Goal: Task Accomplishment & Management: Complete application form

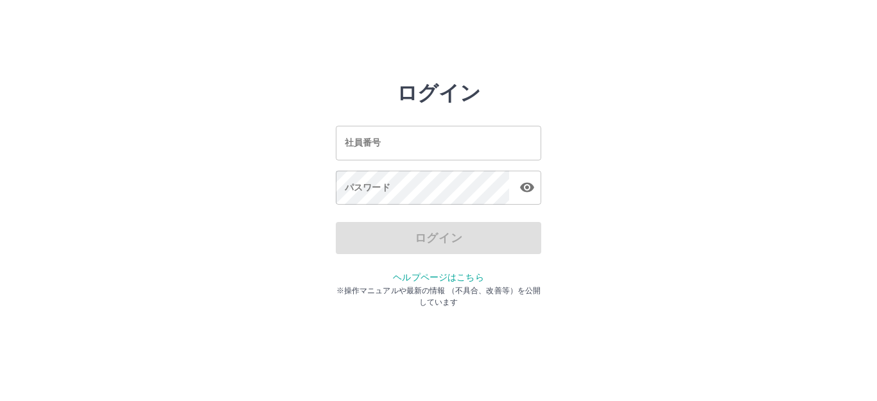
click at [401, 135] on input "社員番号" at bounding box center [439, 143] width 206 height 34
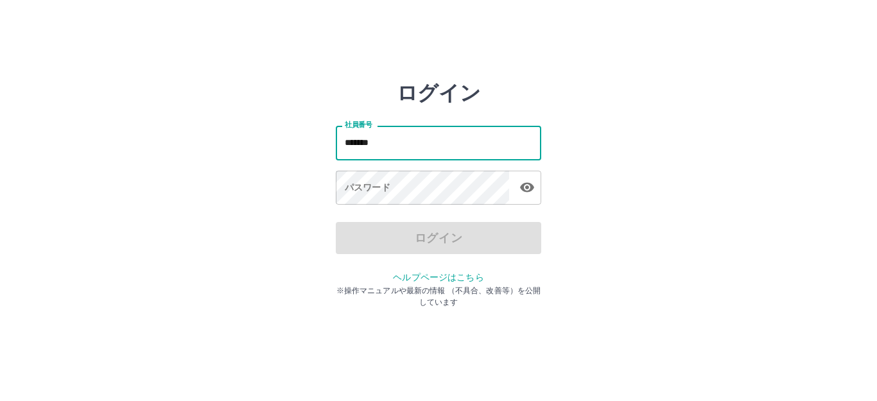
type input "*******"
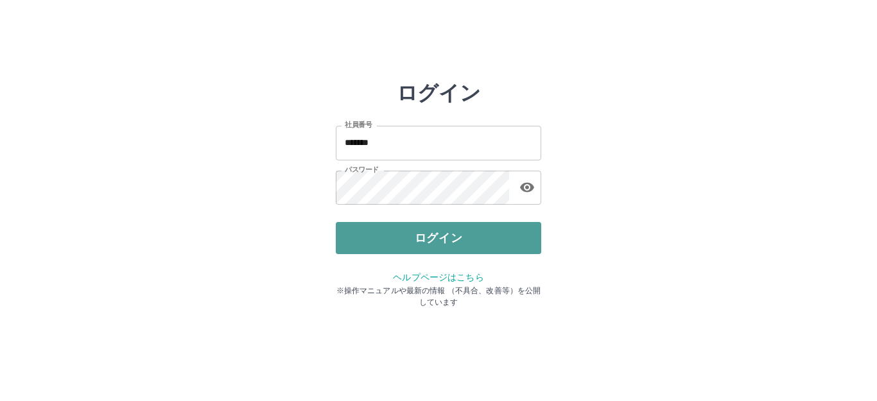
click at [394, 228] on button "ログイン" at bounding box center [439, 238] width 206 height 32
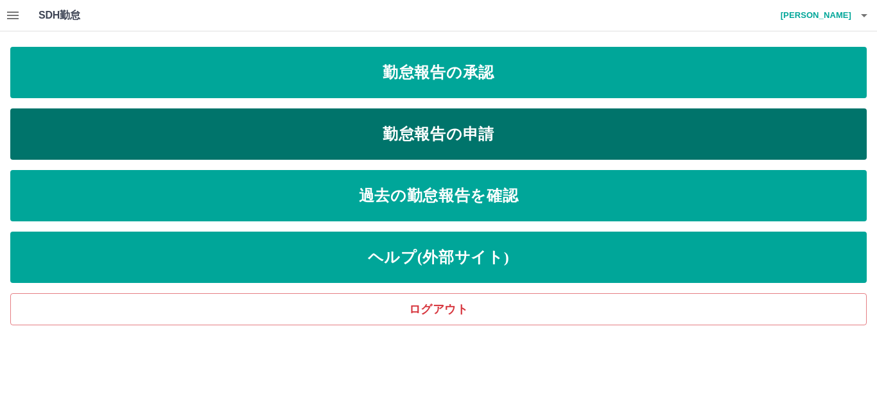
click at [415, 132] on link "勤怠報告の申請" at bounding box center [438, 134] width 857 height 51
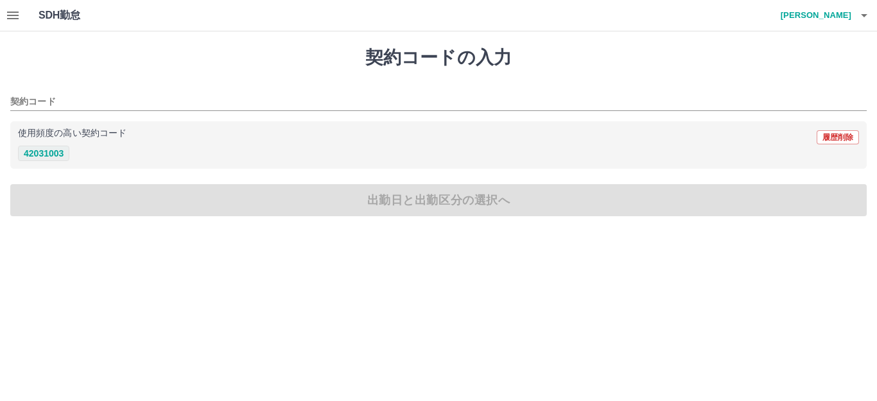
click at [58, 153] on button "42031003" at bounding box center [43, 153] width 51 height 15
type input "********"
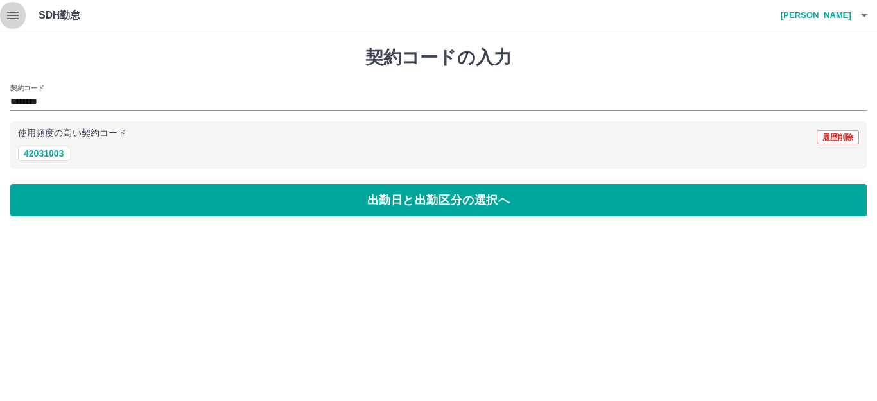
click at [12, 9] on icon "button" at bounding box center [12, 15] width 15 height 15
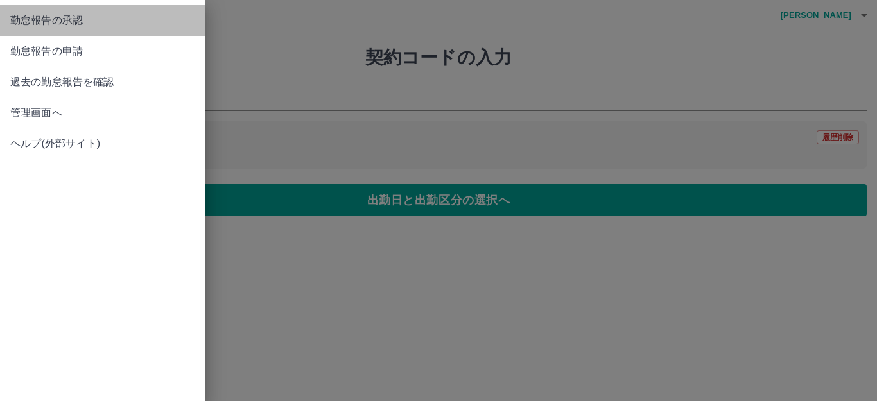
click at [12, 22] on span "勤怠報告の承認" at bounding box center [102, 20] width 185 height 15
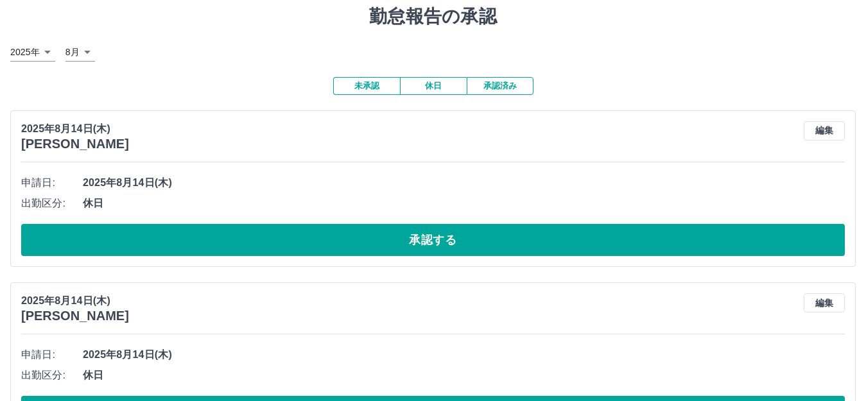
scroll to position [64, 0]
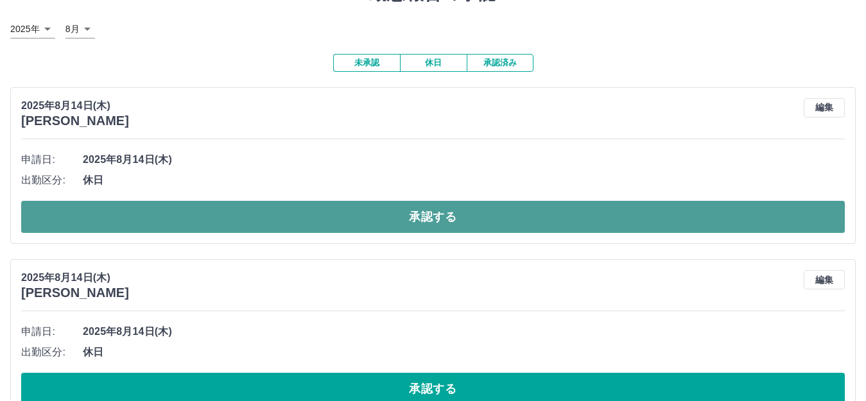
click at [85, 209] on button "承認する" at bounding box center [433, 217] width 824 height 32
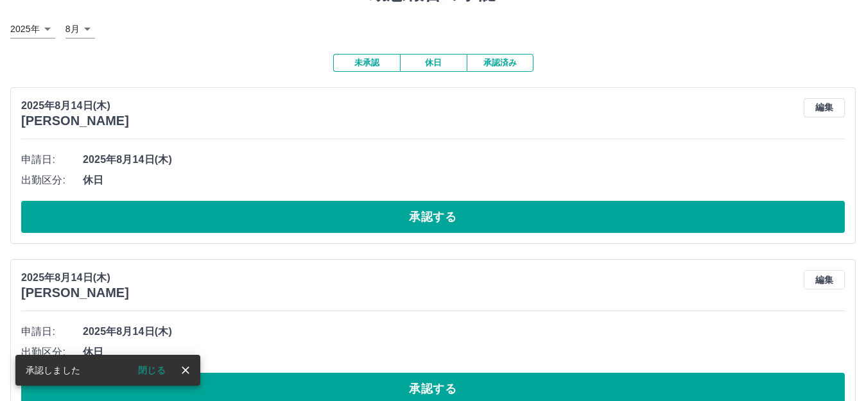
click at [85, 209] on div "SDH勤怠 西山　洋子 承認しました 閉じる 勤怠報告の承認 2025年 **** 8月 * 未承認 休日 承認済み 2025年8月14日(木) 奥津　浩子 …" at bounding box center [433, 270] width 866 height 669
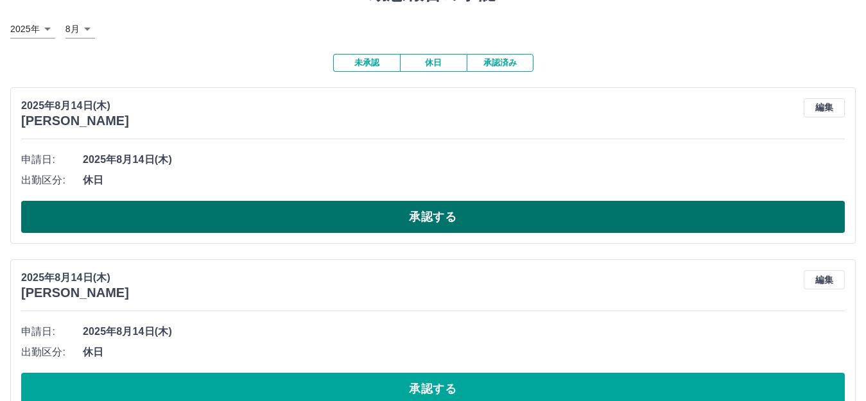
click at [123, 223] on button "承認する" at bounding box center [433, 217] width 824 height 32
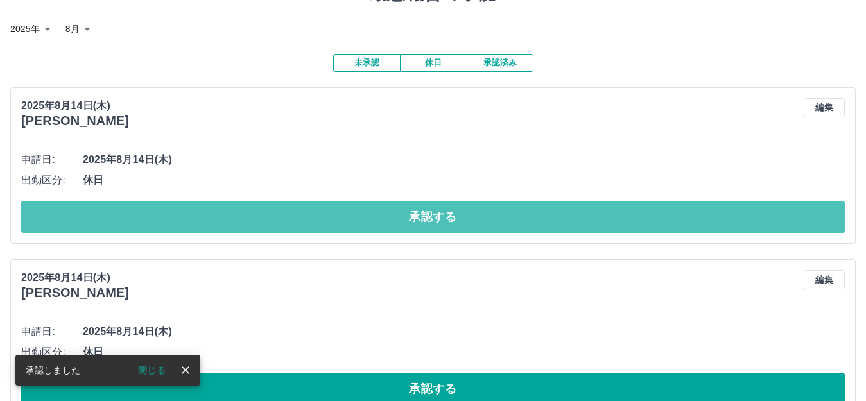
click at [123, 223] on button "承認する" at bounding box center [433, 217] width 824 height 32
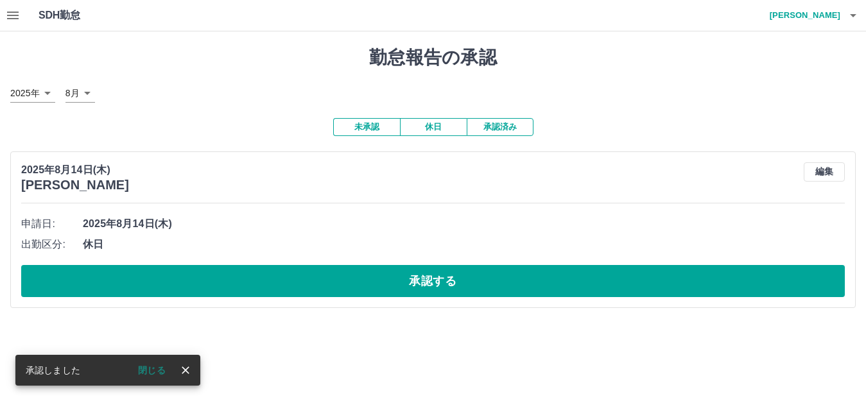
scroll to position [0, 0]
click at [123, 223] on span "2025年8月14日(木)" at bounding box center [469, 223] width 773 height 15
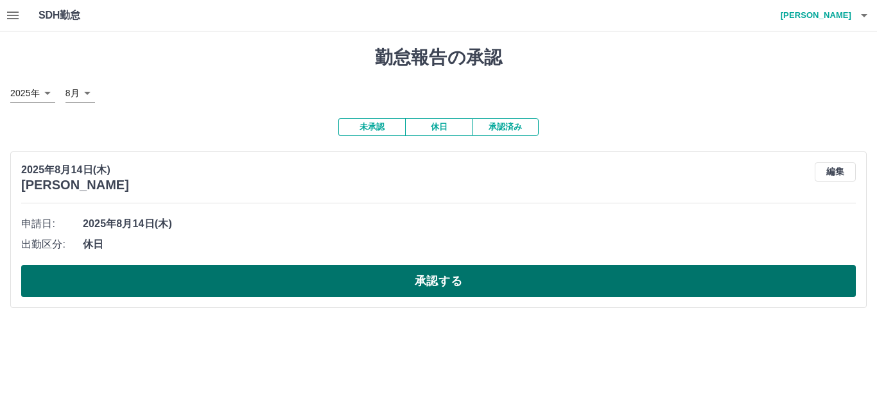
click at [66, 275] on button "承認する" at bounding box center [438, 281] width 835 height 32
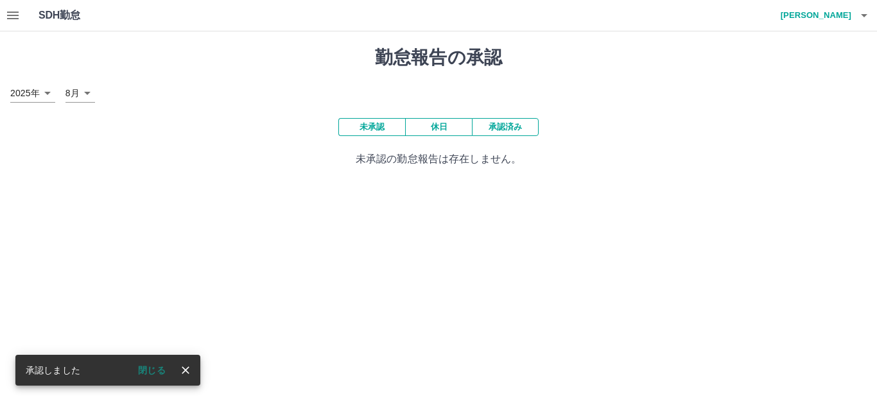
click at [11, 12] on icon "button" at bounding box center [12, 15] width 15 height 15
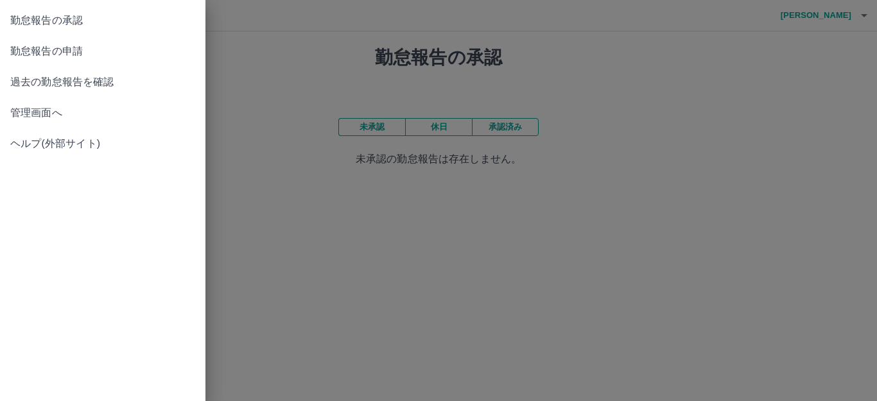
click at [22, 53] on span "勤怠報告の申請" at bounding box center [102, 51] width 185 height 15
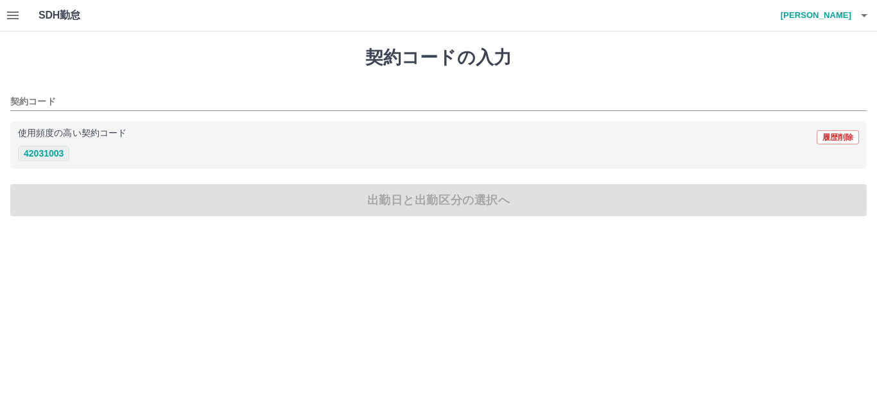
click at [39, 153] on button "42031003" at bounding box center [43, 153] width 51 height 15
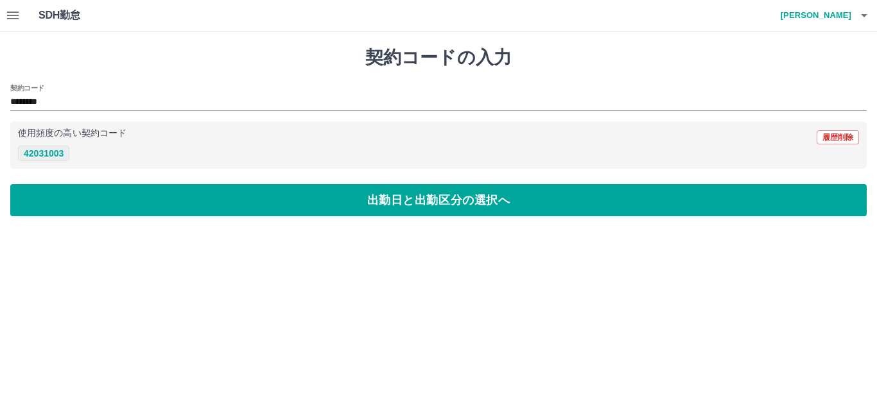
type input "********"
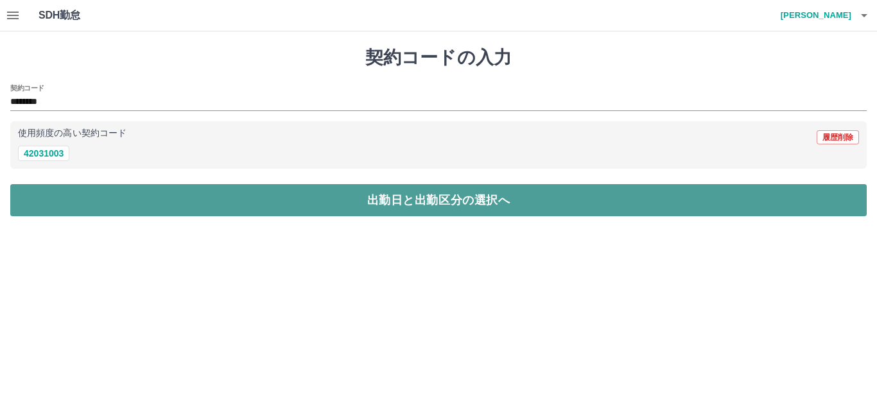
click at [184, 198] on button "出勤日と出勤区分の選択へ" at bounding box center [438, 200] width 857 height 32
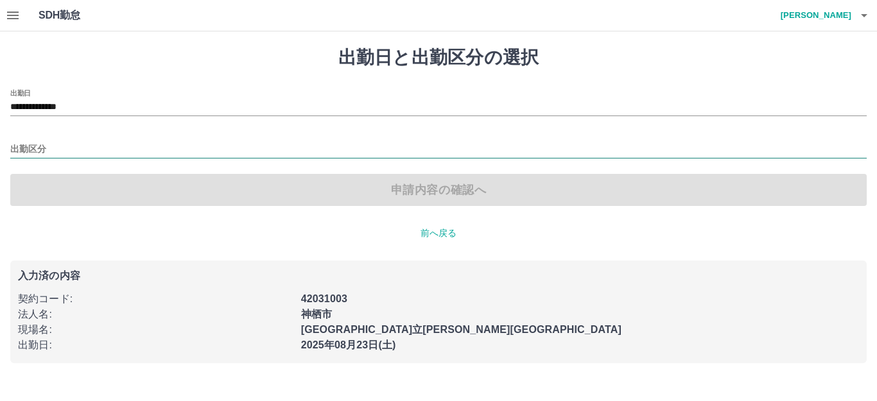
click at [57, 146] on input "出勤区分" at bounding box center [438, 150] width 857 height 16
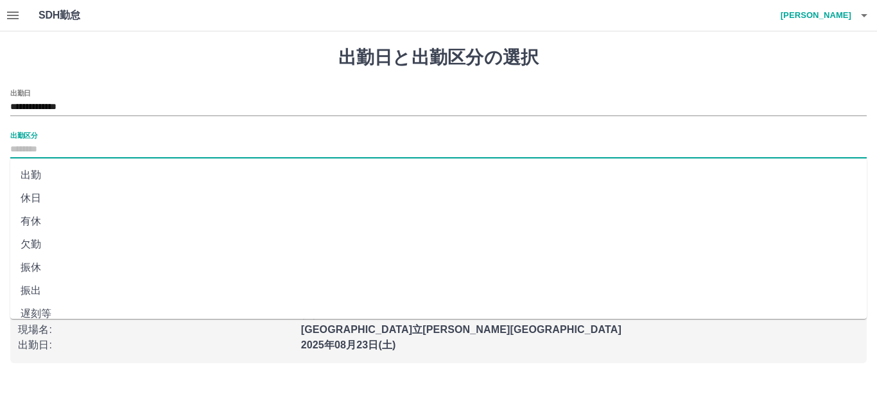
click at [45, 175] on li "出勤" at bounding box center [438, 175] width 857 height 23
type input "**"
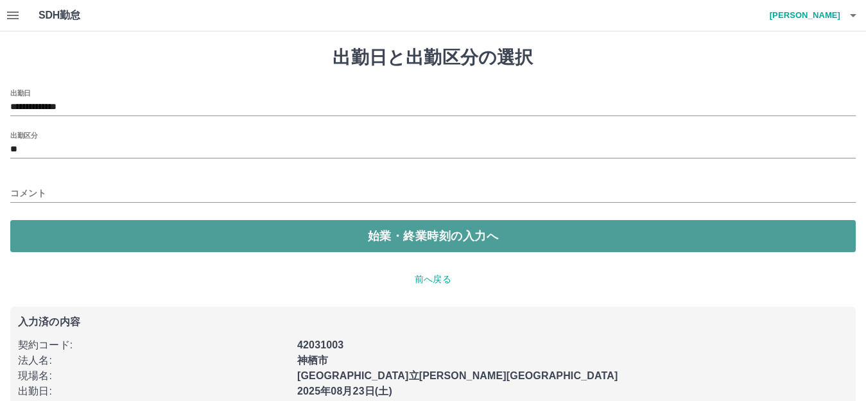
click at [46, 231] on button "始業・終業時刻の入力へ" at bounding box center [433, 236] width 846 height 32
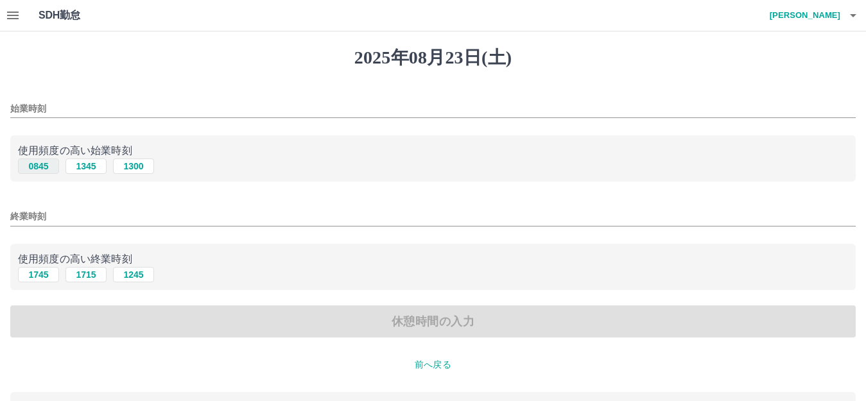
click at [40, 166] on button "0845" at bounding box center [38, 166] width 41 height 15
type input "****"
click at [40, 276] on button "1745" at bounding box center [38, 274] width 41 height 15
type input "****"
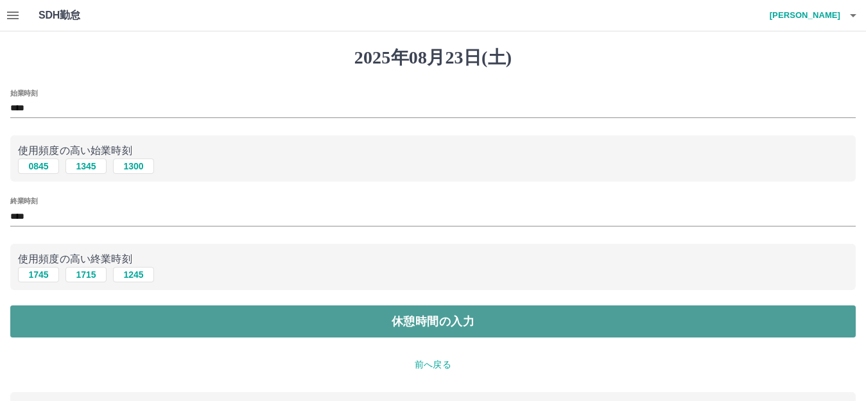
click at [22, 319] on button "休憩時間の入力" at bounding box center [433, 322] width 846 height 32
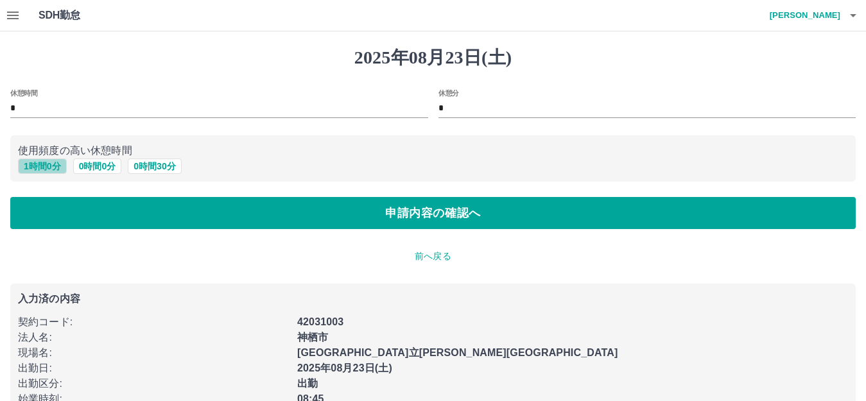
click at [35, 165] on button "1 時間 0 分" at bounding box center [42, 166] width 49 height 15
type input "*"
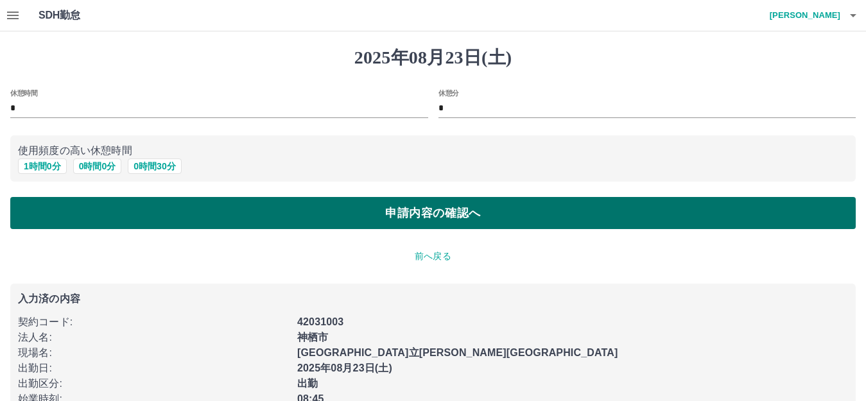
click at [26, 225] on button "申請内容の確認へ" at bounding box center [433, 213] width 846 height 32
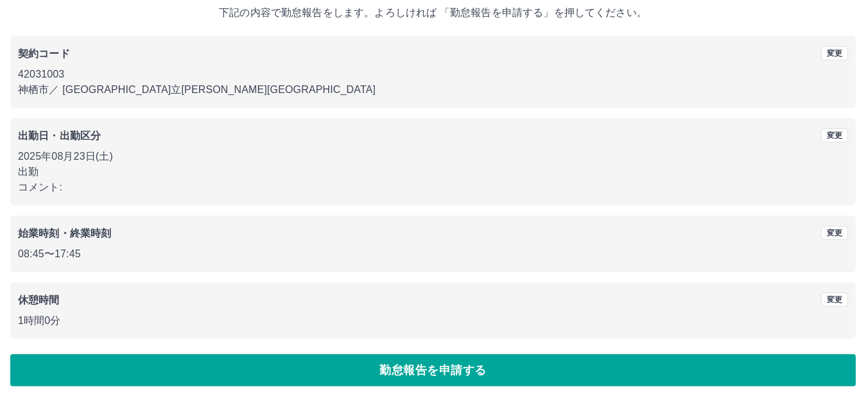
scroll to position [80, 0]
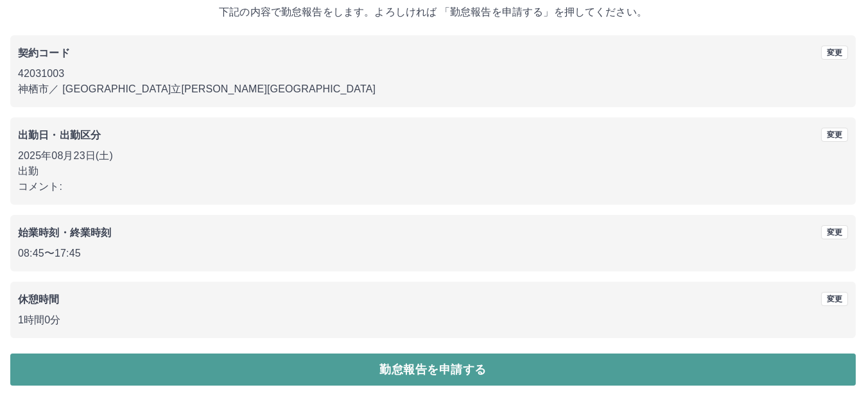
click at [293, 363] on button "勤怠報告を申請する" at bounding box center [433, 370] width 846 height 32
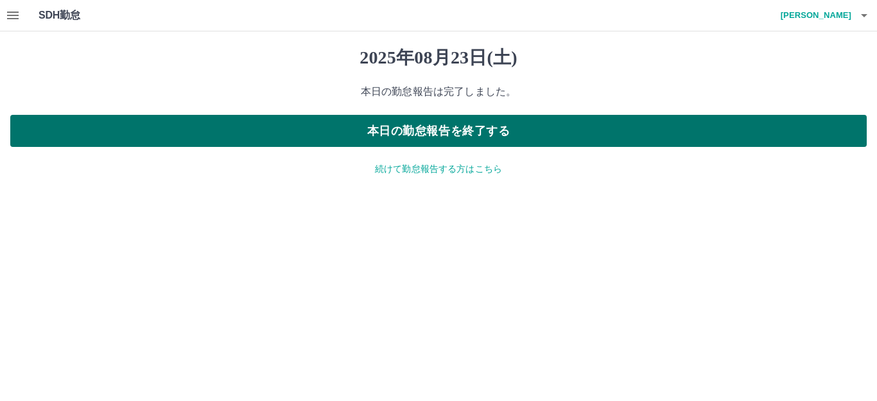
click at [207, 125] on button "本日の勤怠報告を終了する" at bounding box center [438, 131] width 857 height 32
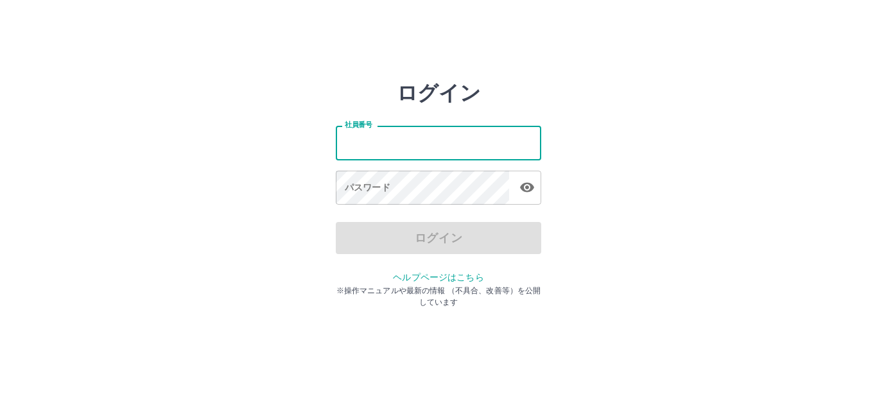
click at [383, 150] on input "社員番号" at bounding box center [439, 143] width 206 height 34
type input "*******"
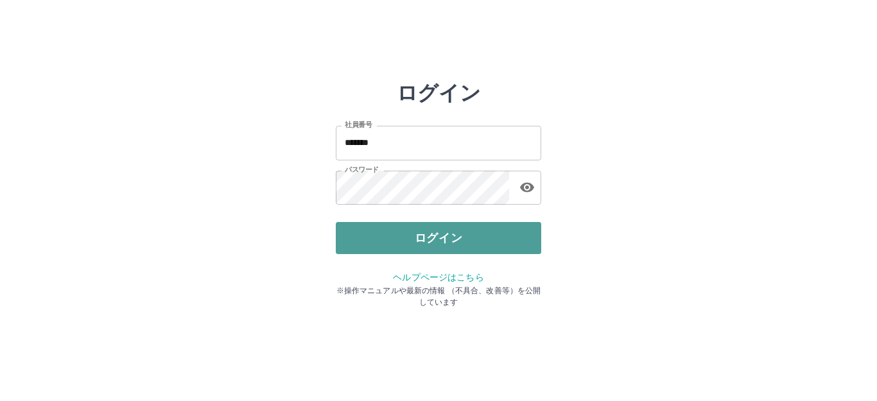
click at [398, 232] on button "ログイン" at bounding box center [439, 238] width 206 height 32
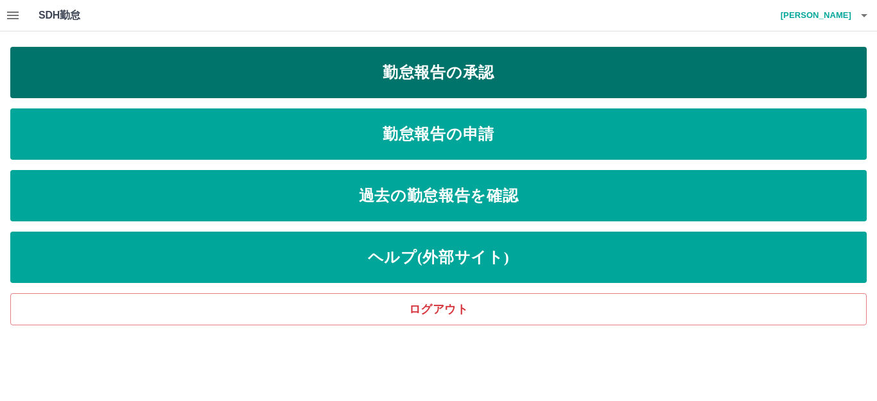
click at [235, 90] on link "勤怠報告の承認" at bounding box center [438, 72] width 857 height 51
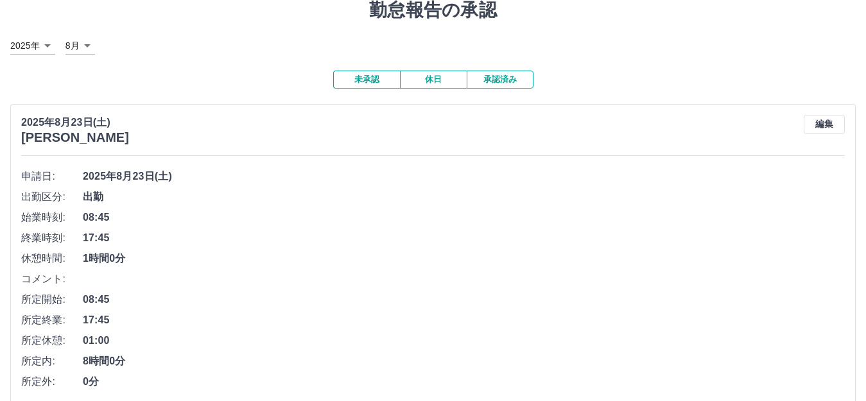
scroll to position [109, 0]
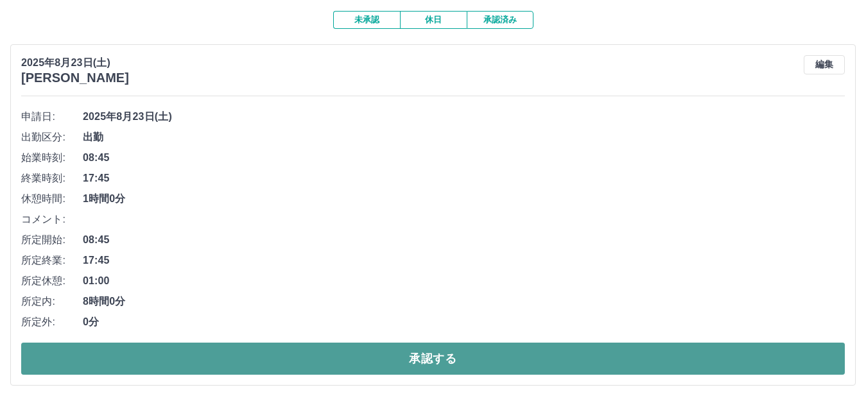
click at [183, 355] on button "承認する" at bounding box center [433, 359] width 824 height 32
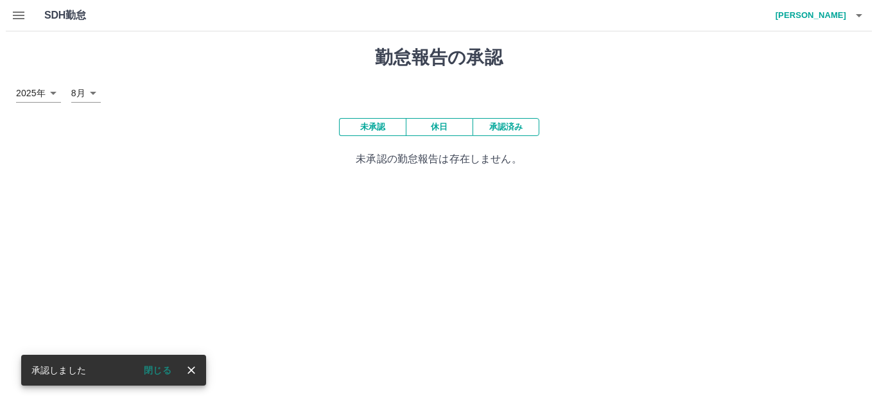
scroll to position [0, 0]
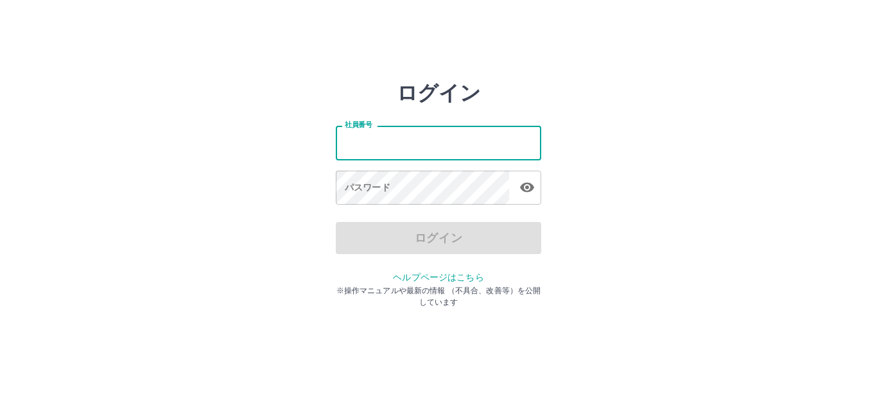
click at [455, 140] on input "社員番号" at bounding box center [439, 143] width 206 height 34
type input "*******"
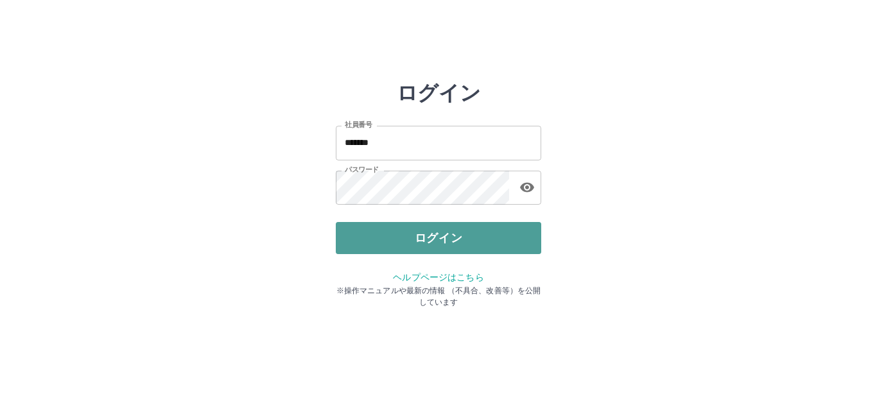
click at [418, 240] on button "ログイン" at bounding box center [439, 238] width 206 height 32
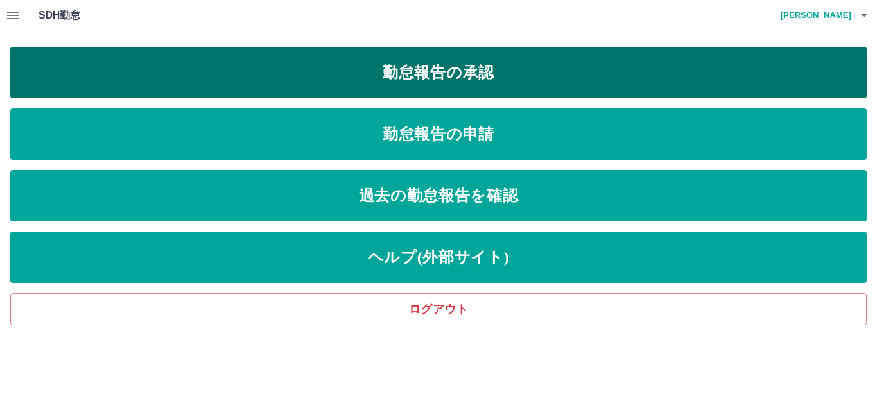
click at [414, 72] on link "勤怠報告の承認" at bounding box center [438, 72] width 857 height 51
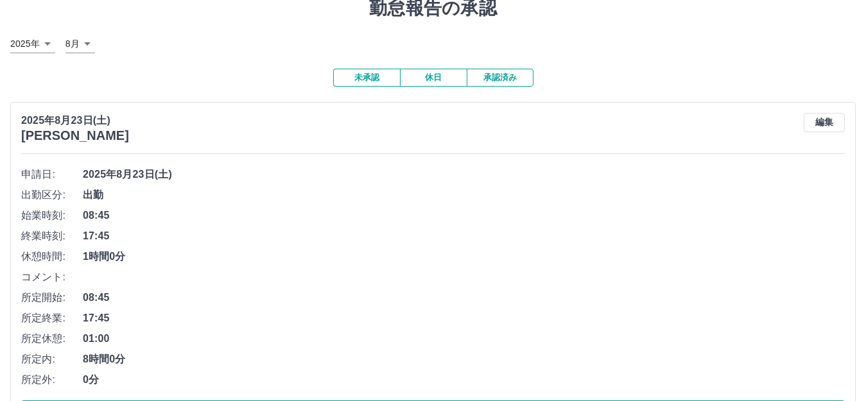
scroll to position [109, 0]
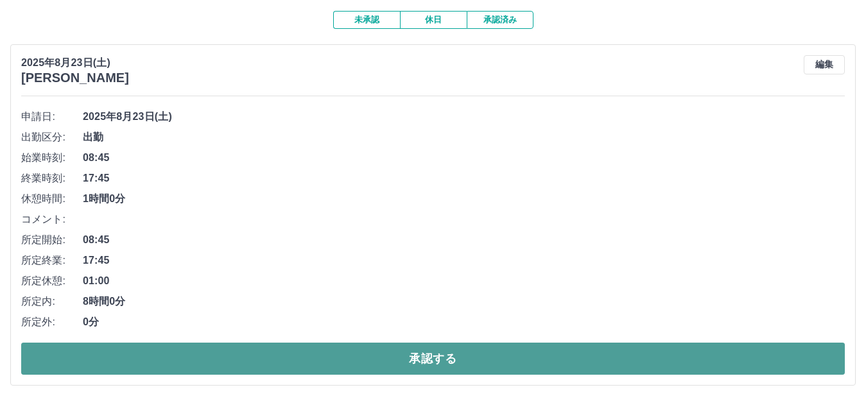
click at [419, 358] on button "承認する" at bounding box center [433, 359] width 824 height 32
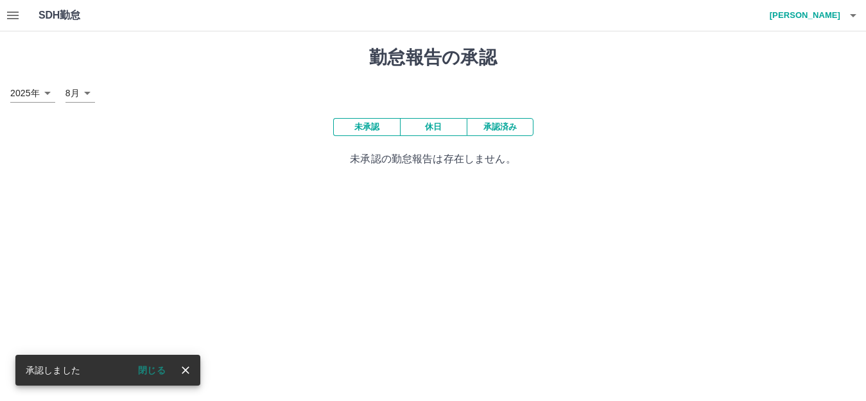
scroll to position [0, 0]
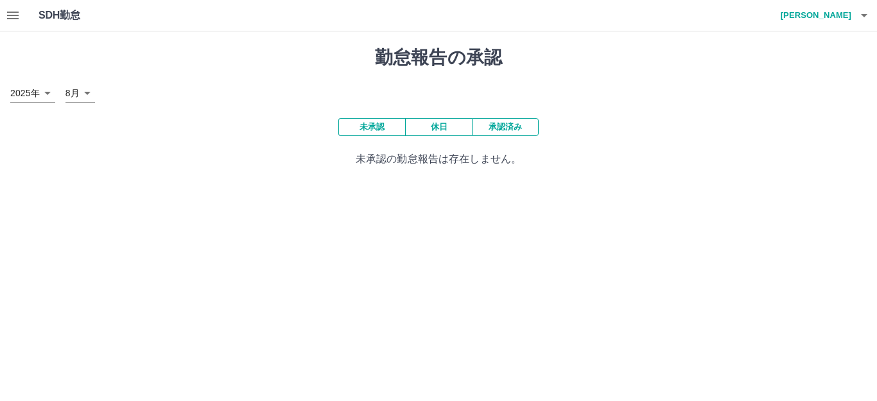
drag, startPoint x: 0, startPoint y: 1, endPoint x: 143, endPoint y: 213, distance: 255.3
click at [143, 182] on html "SDH勤怠 [PERSON_NAME] 勤怠報告の承認 [DATE] **** 8月 * 未承認 休日 承認済み 未承認の勤怠報告は存在しません。 SDH勤怠" at bounding box center [438, 91] width 877 height 182
click at [12, 9] on icon "button" at bounding box center [12, 15] width 15 height 15
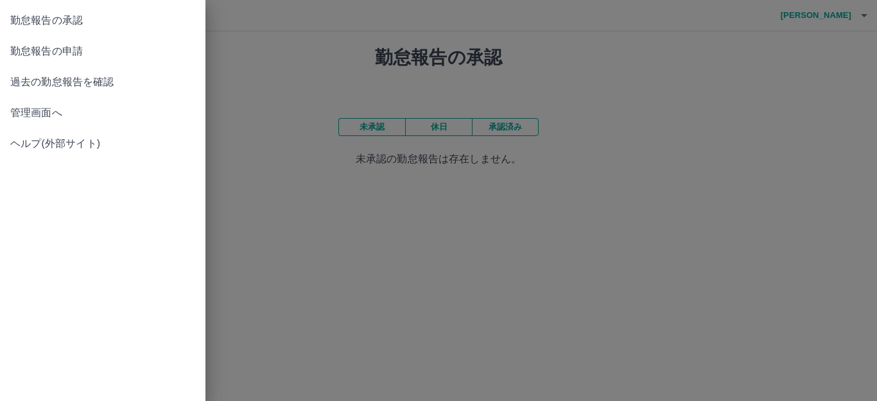
click at [21, 16] on span "勤怠報告の承認" at bounding box center [102, 20] width 185 height 15
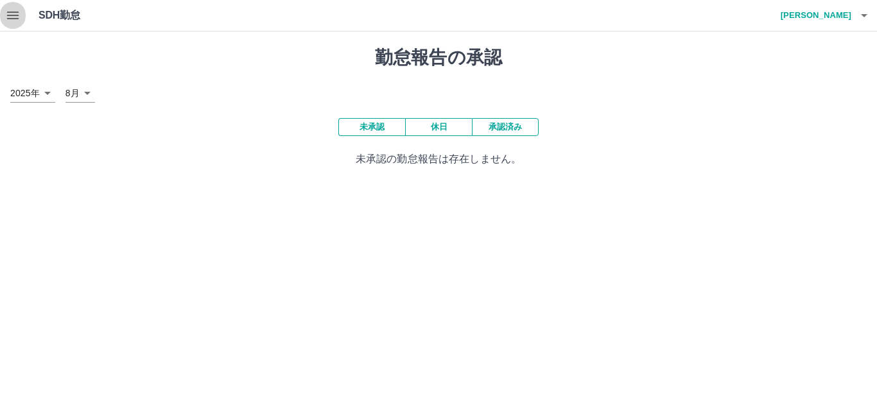
click at [13, 14] on icon "button" at bounding box center [12, 15] width 15 height 15
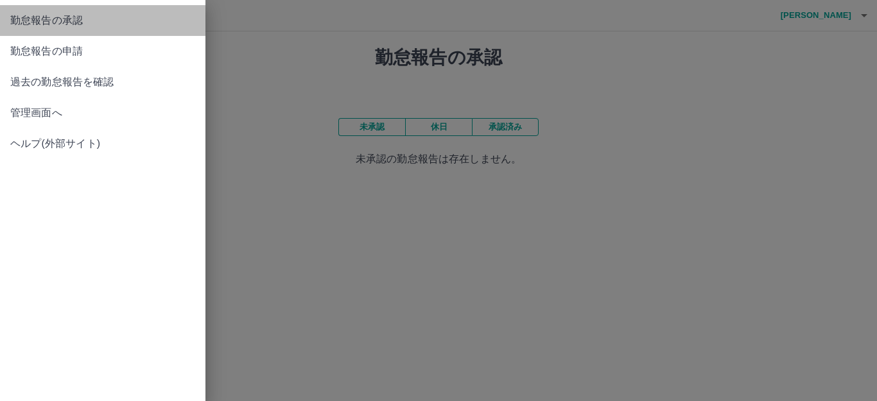
click at [13, 15] on span "勤怠報告の承認" at bounding box center [102, 20] width 185 height 15
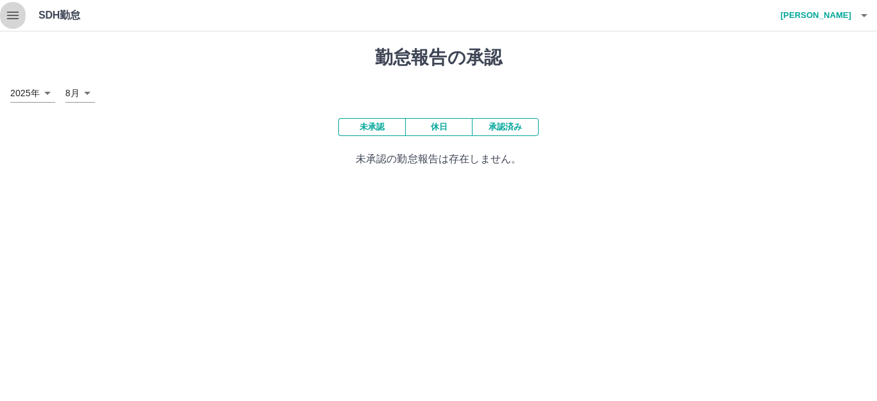
click at [14, 14] on icon "button" at bounding box center [12, 15] width 15 height 15
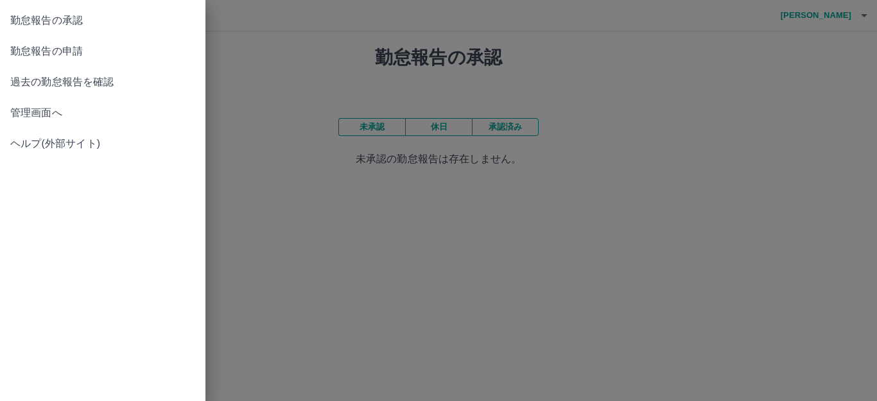
click at [14, 14] on span "勤怠報告の承認" at bounding box center [102, 20] width 185 height 15
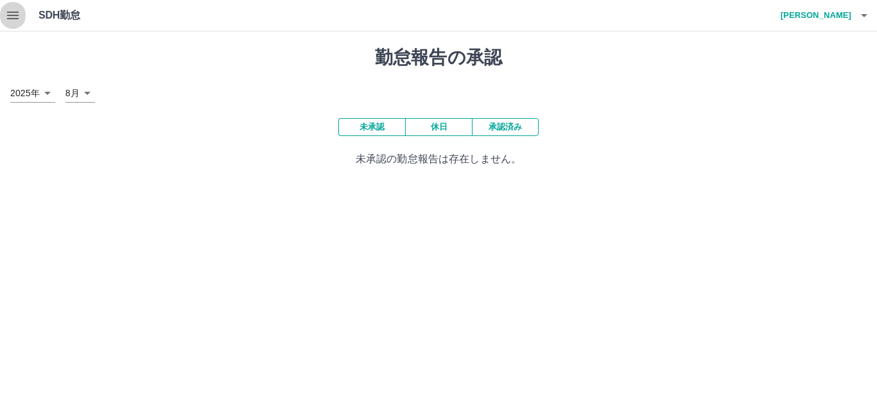
click at [13, 13] on icon "button" at bounding box center [13, 16] width 12 height 8
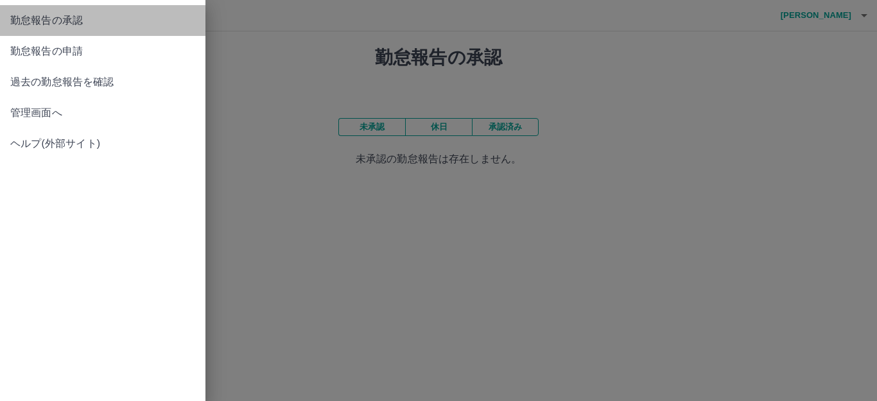
click at [15, 13] on span "勤怠報告の承認" at bounding box center [102, 20] width 185 height 15
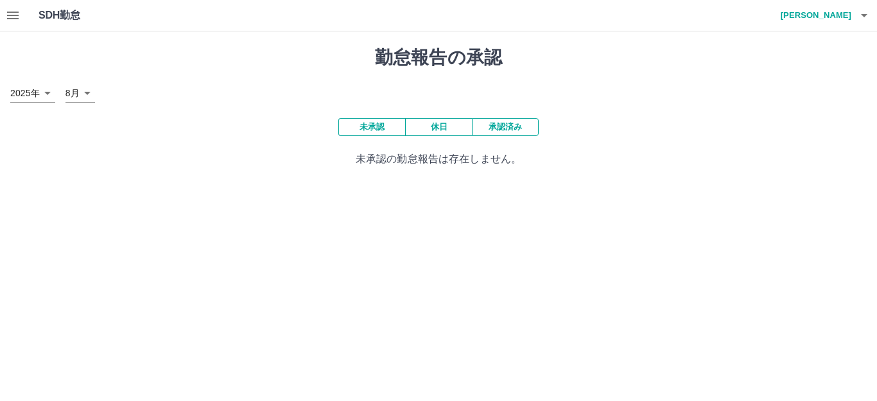
click at [130, 182] on html "SDH勤怠 [PERSON_NAME] 勤怠報告の承認 [DATE] **** 8月 * 未承認 休日 承認済み 未承認の勤怠報告は存在しません。 SDH勤怠" at bounding box center [438, 91] width 877 height 182
click at [7, 13] on icon "button" at bounding box center [13, 16] width 12 height 8
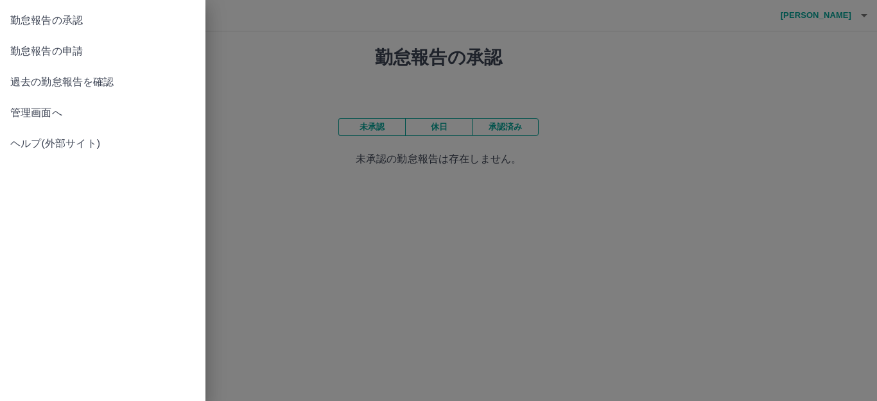
click at [23, 51] on span "勤怠報告の申請" at bounding box center [102, 51] width 185 height 15
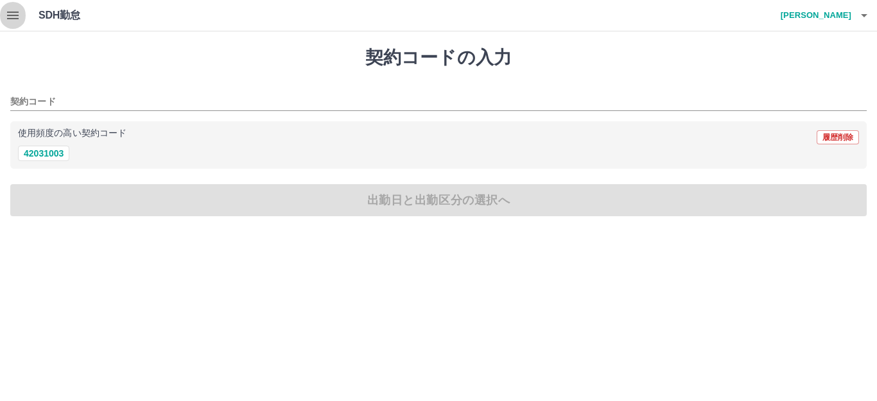
click at [12, 10] on icon "button" at bounding box center [12, 15] width 15 height 15
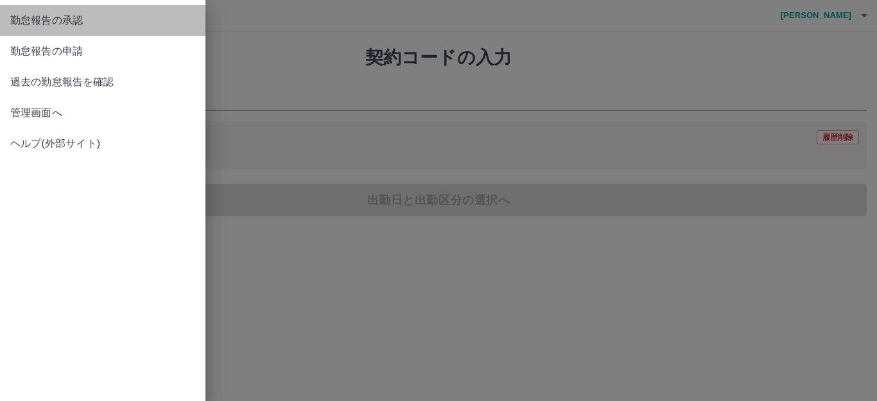
click at [12, 15] on span "勤怠報告の承認" at bounding box center [102, 20] width 185 height 15
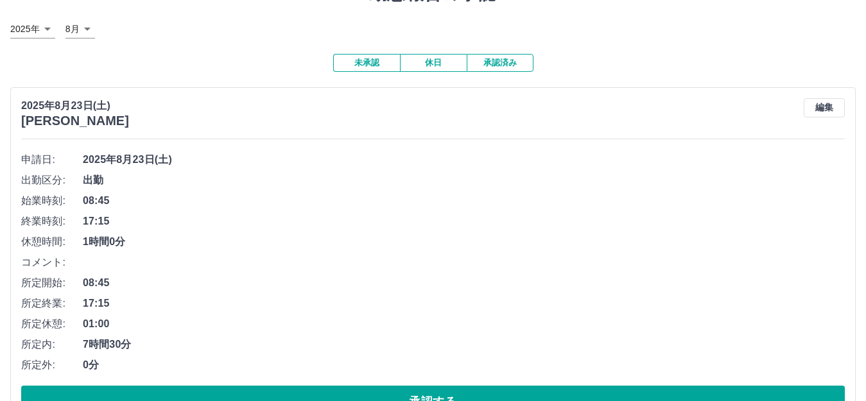
scroll to position [109, 0]
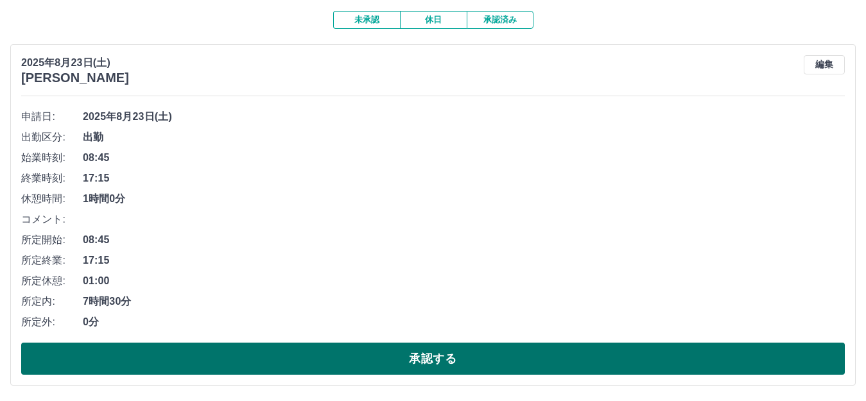
click at [435, 364] on button "承認する" at bounding box center [433, 359] width 824 height 32
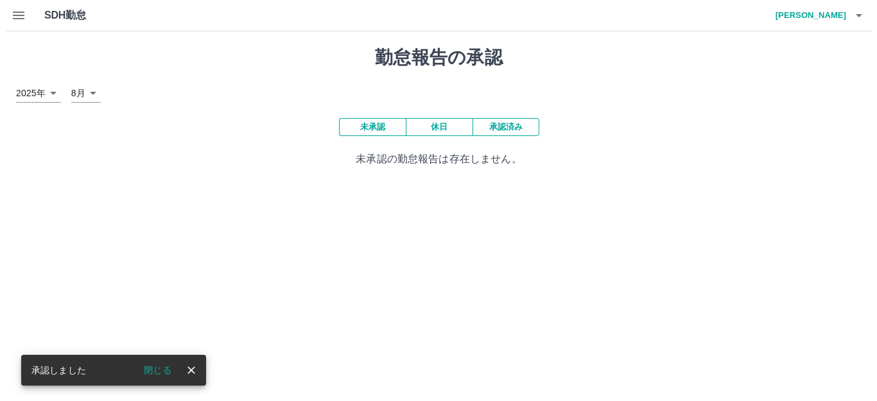
scroll to position [0, 0]
